Goal: Information Seeking & Learning: Check status

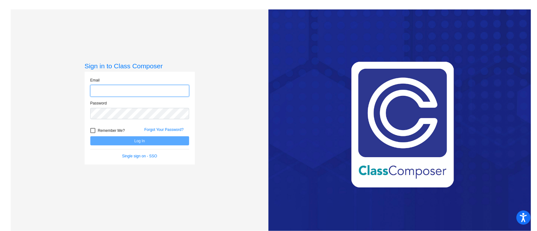
type input "[PERSON_NAME][EMAIL_ADDRESS][PERSON_NAME][DOMAIN_NAME]"
click at [147, 142] on button "Log In" at bounding box center [139, 140] width 99 height 9
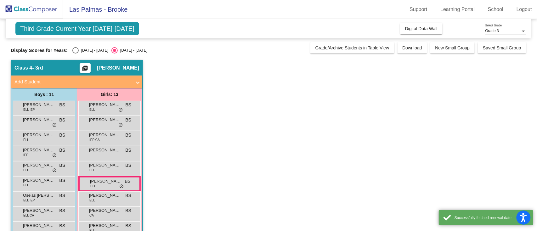
click at [75, 50] on div "Select an option" at bounding box center [75, 50] width 6 height 6
click at [75, 54] on input "[DATE] - [DATE]" at bounding box center [75, 54] width 0 height 0
radio input "true"
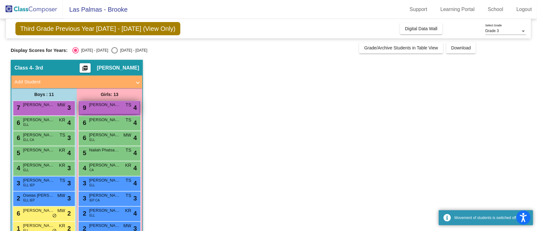
click at [104, 107] on span "[PERSON_NAME]" at bounding box center [104, 105] width 31 height 6
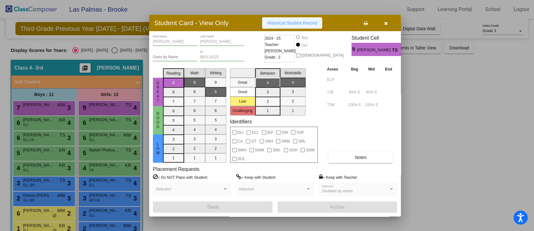
click at [297, 21] on span "Historical Student Record" at bounding box center [292, 22] width 50 height 5
click at [387, 21] on icon "button" at bounding box center [386, 23] width 3 height 4
